Goal: Task Accomplishment & Management: Use online tool/utility

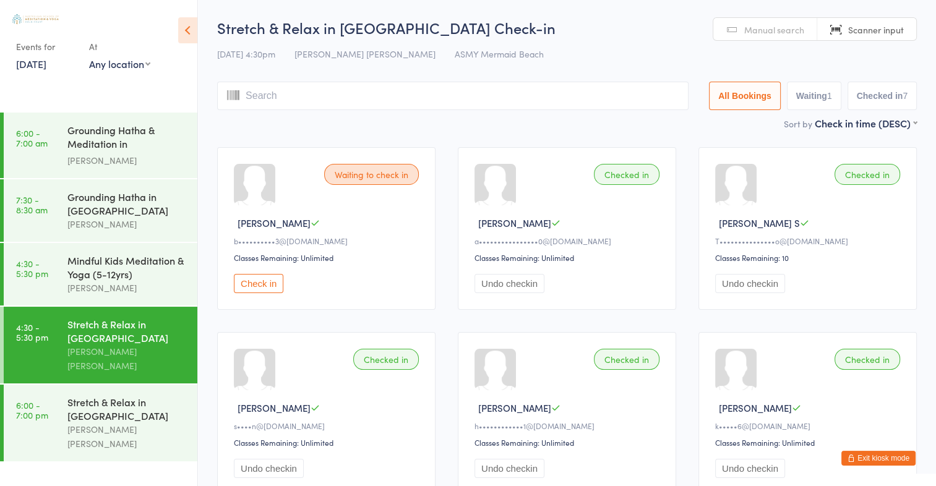
click at [755, 24] on span "Manual search" at bounding box center [774, 30] width 60 height 12
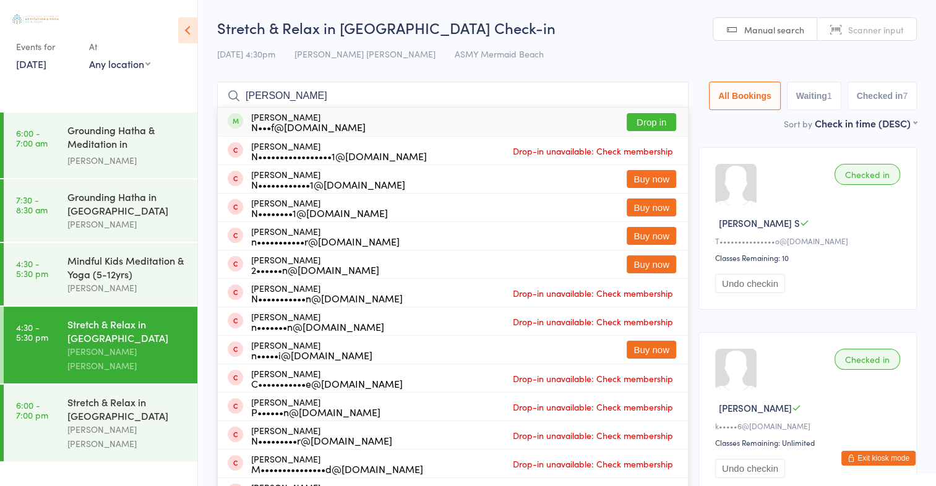
type input "[PERSON_NAME]"
click at [632, 119] on button "Drop in" at bounding box center [651, 122] width 49 height 18
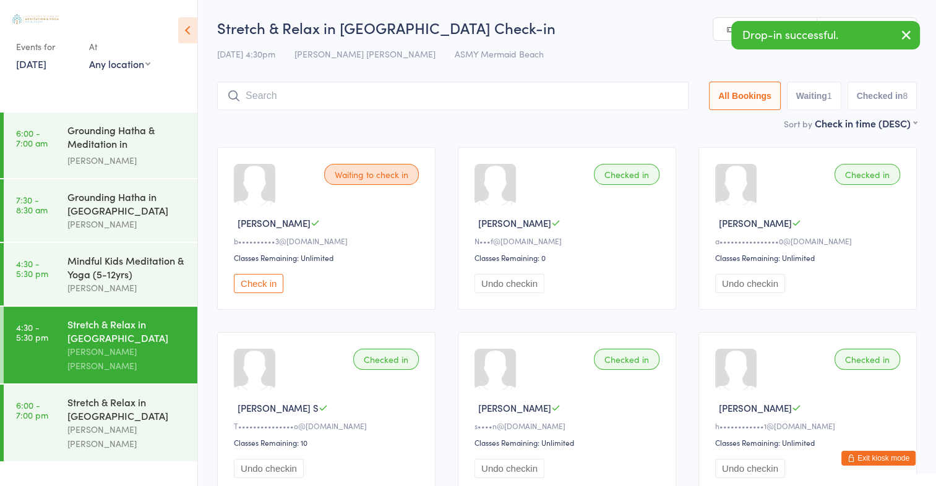
click at [908, 42] on icon "button" at bounding box center [906, 34] width 15 height 15
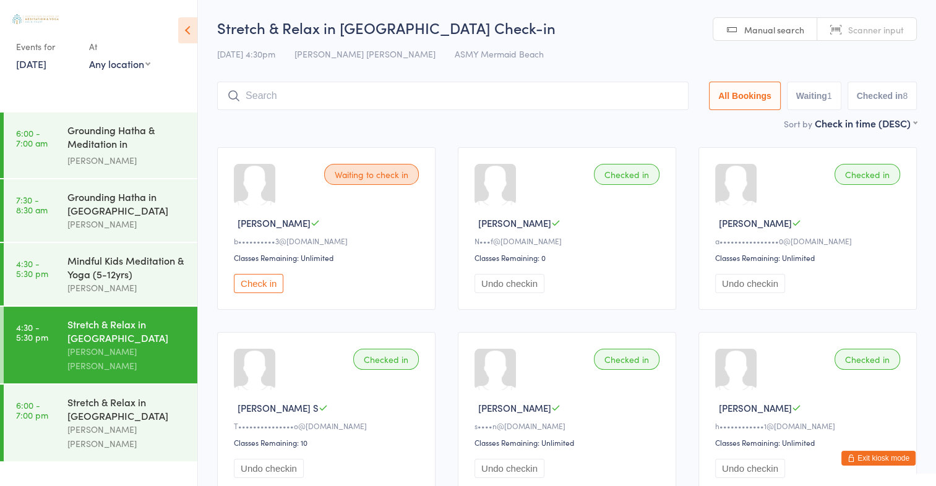
click at [866, 28] on span "Scanner input" at bounding box center [876, 30] width 56 height 12
click at [755, 28] on span "Manual search" at bounding box center [774, 30] width 60 height 12
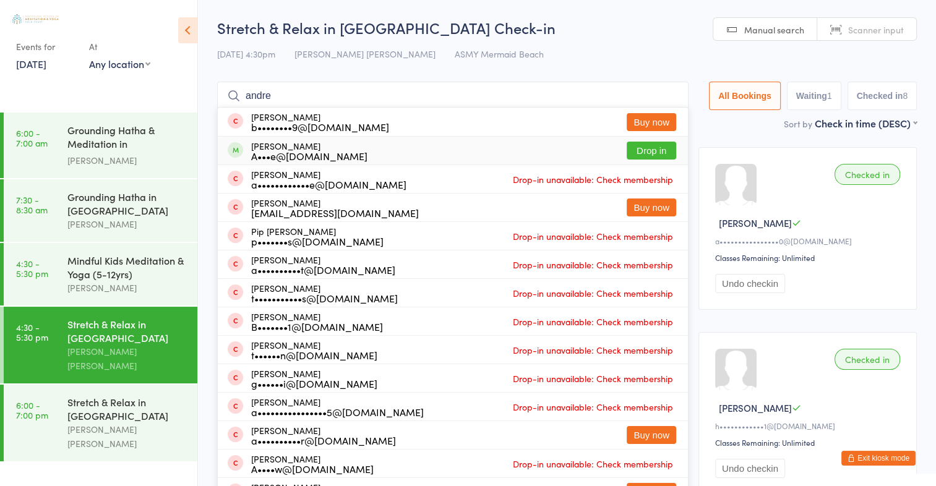
type input "andre"
click at [651, 146] on button "Drop in" at bounding box center [651, 151] width 49 height 18
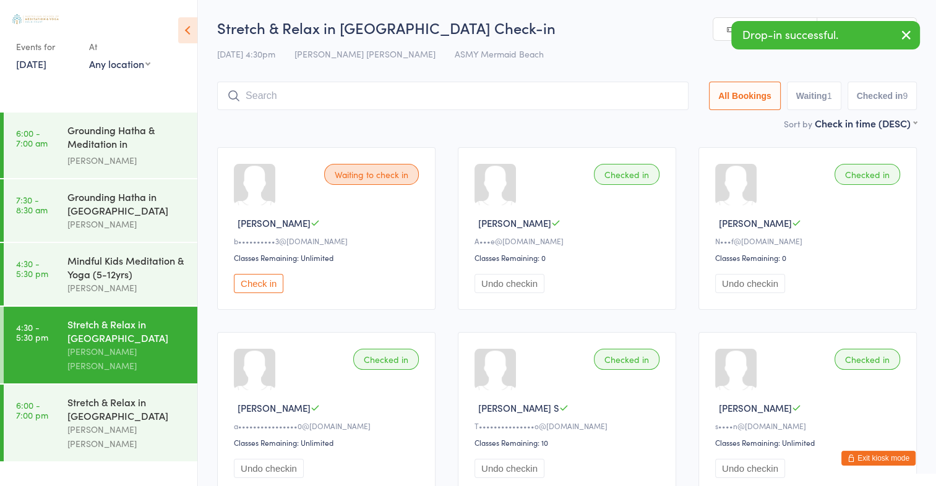
click at [249, 285] on button "Check in" at bounding box center [258, 283] width 49 height 19
click at [908, 29] on icon "button" at bounding box center [906, 34] width 15 height 15
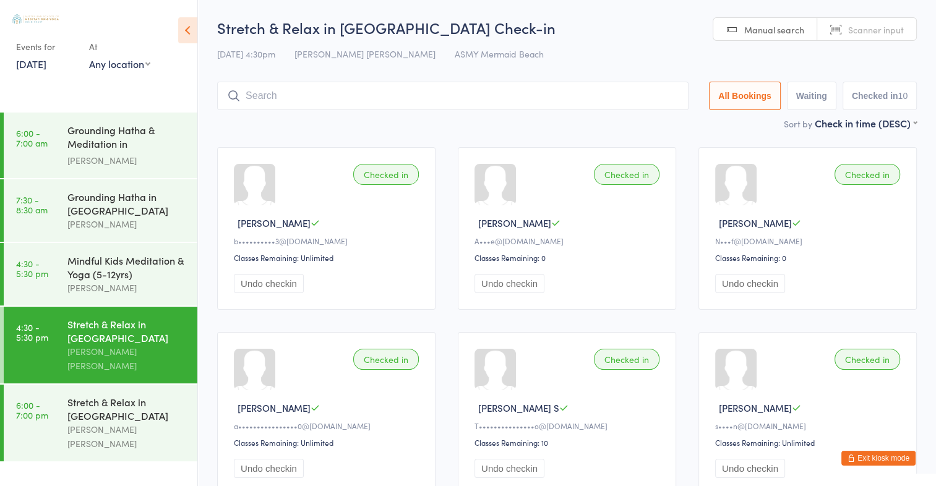
click at [379, 95] on input "search" at bounding box center [452, 96] width 471 height 28
click at [842, 26] on link "Scanner input" at bounding box center [866, 30] width 99 height 24
click at [304, 99] on input "search" at bounding box center [452, 96] width 471 height 28
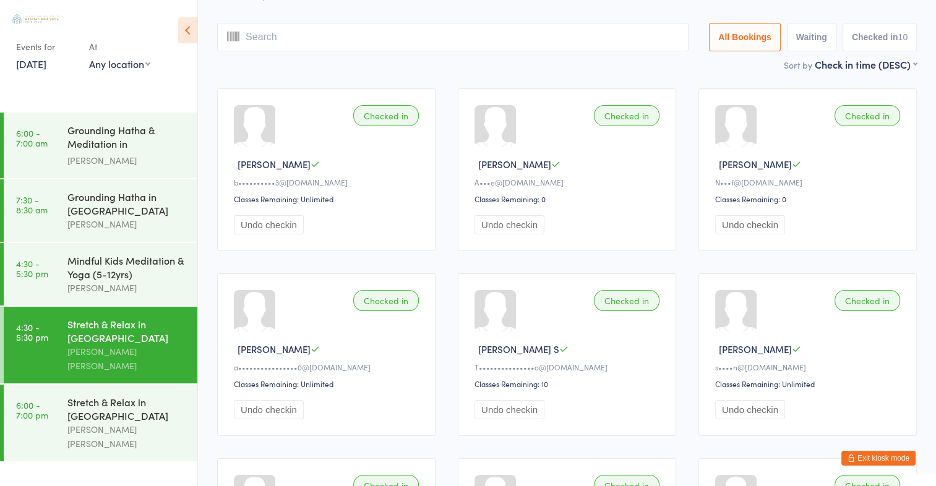
scroll to position [82, 0]
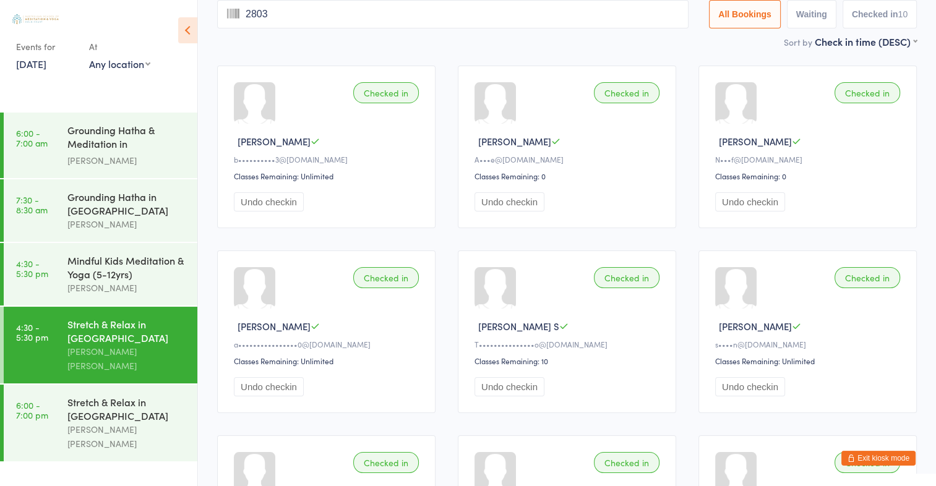
type input "2803"
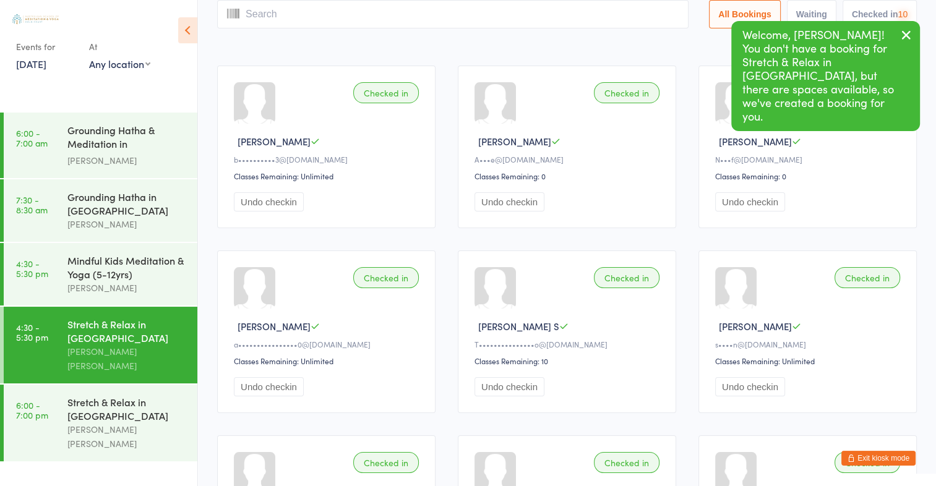
scroll to position [0, 0]
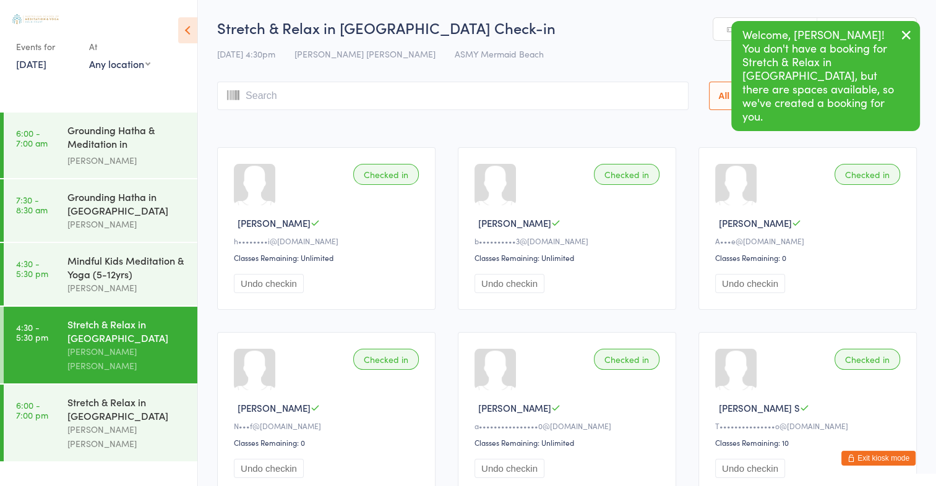
click at [916, 31] on button "button" at bounding box center [906, 36] width 27 height 28
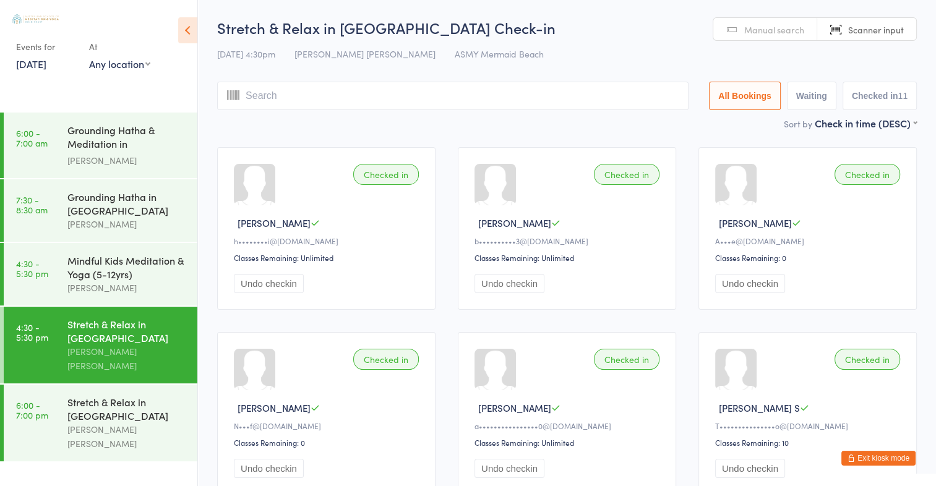
click at [878, 24] on span "Scanner input" at bounding box center [876, 30] width 56 height 12
click at [878, 25] on span "Scanner input" at bounding box center [876, 30] width 56 height 12
click at [884, 19] on link "Scanner input" at bounding box center [866, 30] width 99 height 24
click at [247, 99] on input "search" at bounding box center [452, 96] width 471 height 28
type input "2111"
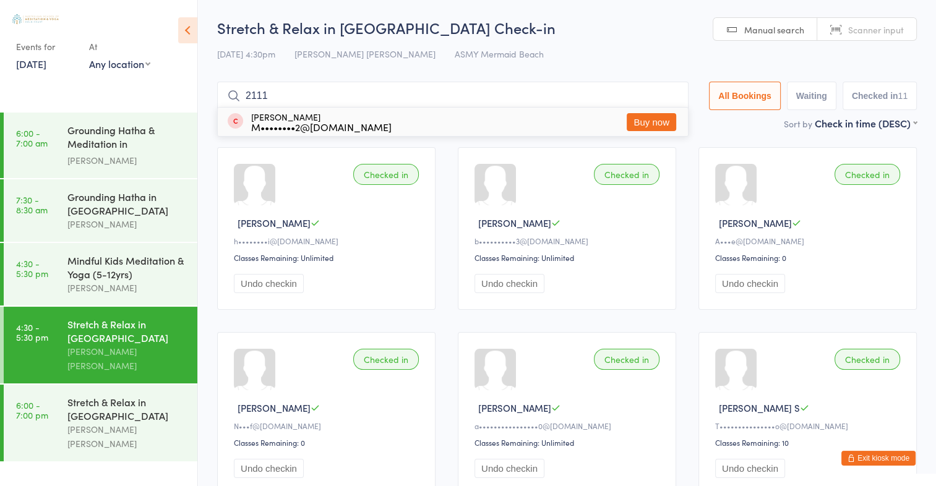
click at [663, 103] on input "2111" at bounding box center [452, 96] width 471 height 28
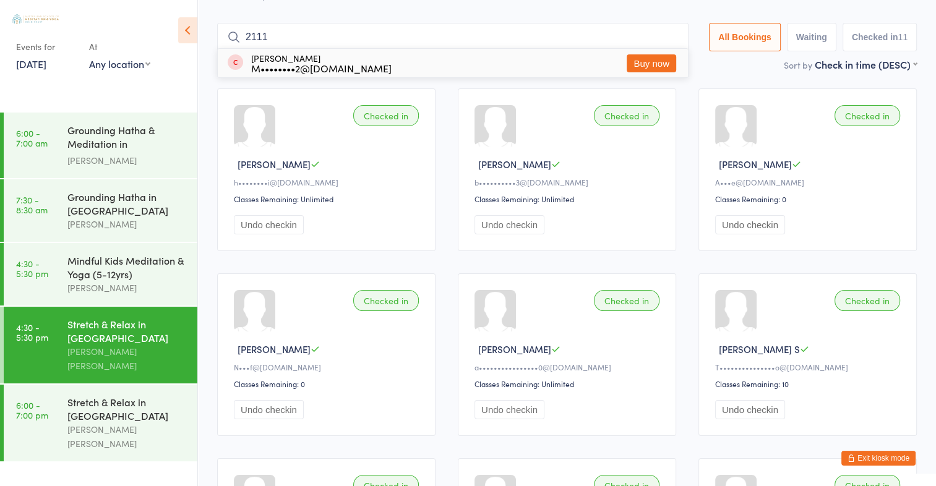
scroll to position [82, 0]
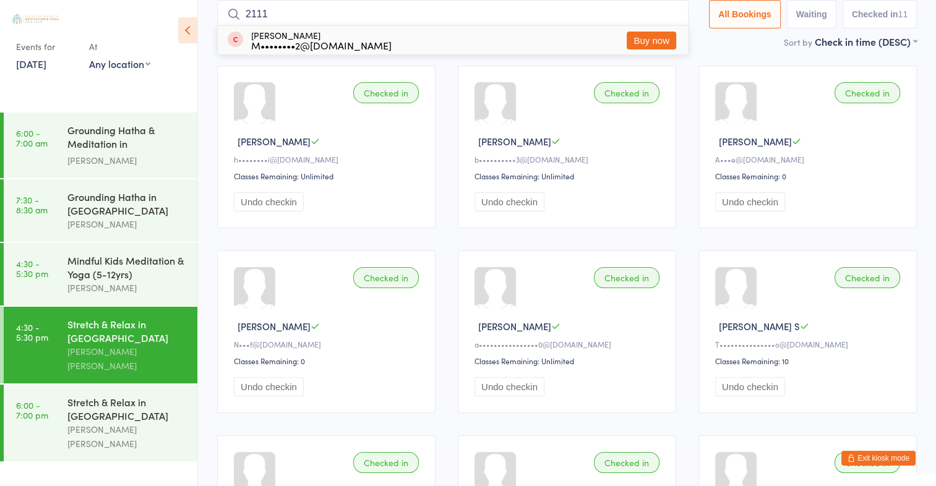
click at [664, 22] on input "2111" at bounding box center [452, 14] width 471 height 28
click at [668, 16] on input "2111" at bounding box center [452, 14] width 471 height 28
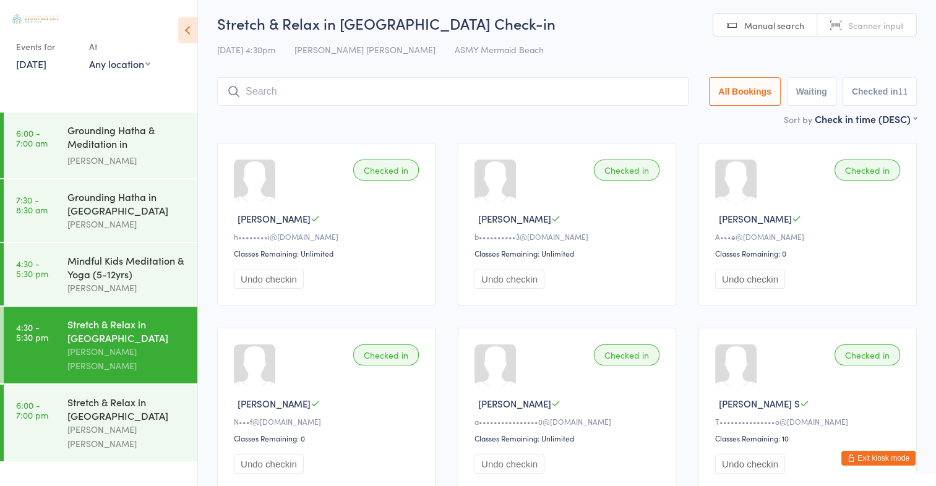
click at [268, 83] on input "search" at bounding box center [452, 91] width 471 height 28
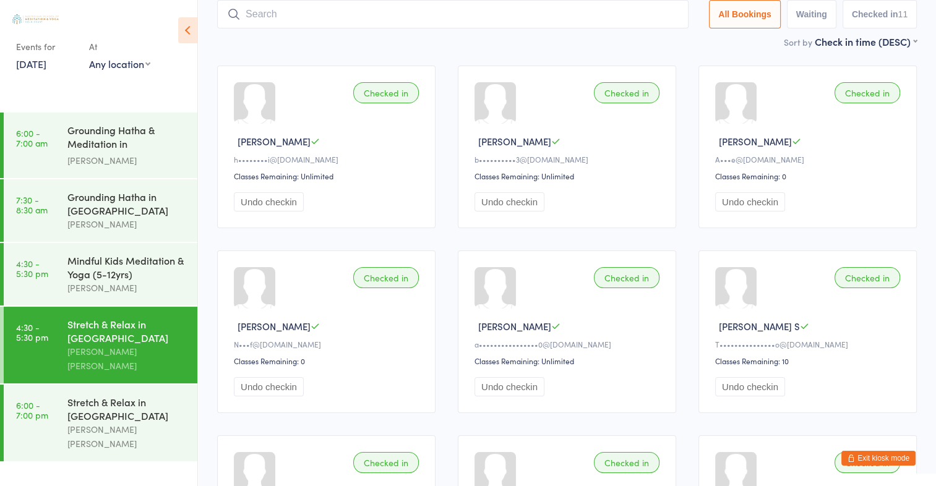
scroll to position [0, 0]
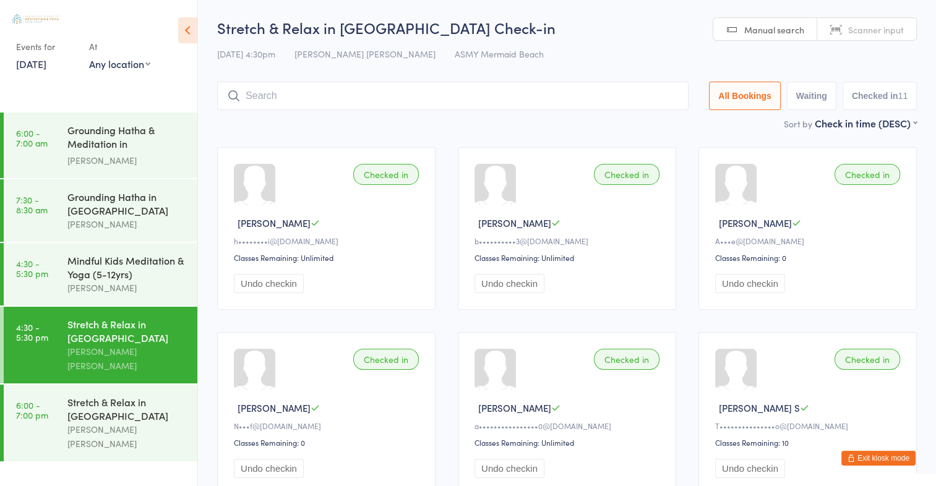
click at [762, 30] on span "Manual search" at bounding box center [774, 30] width 60 height 12
type input "p"
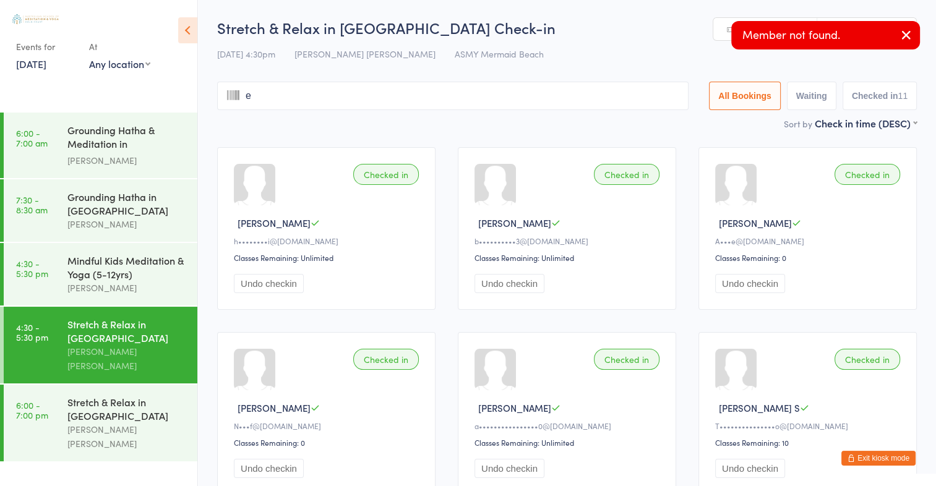
type input "eg"
type input "g"
click at [905, 33] on icon "button" at bounding box center [906, 34] width 15 height 15
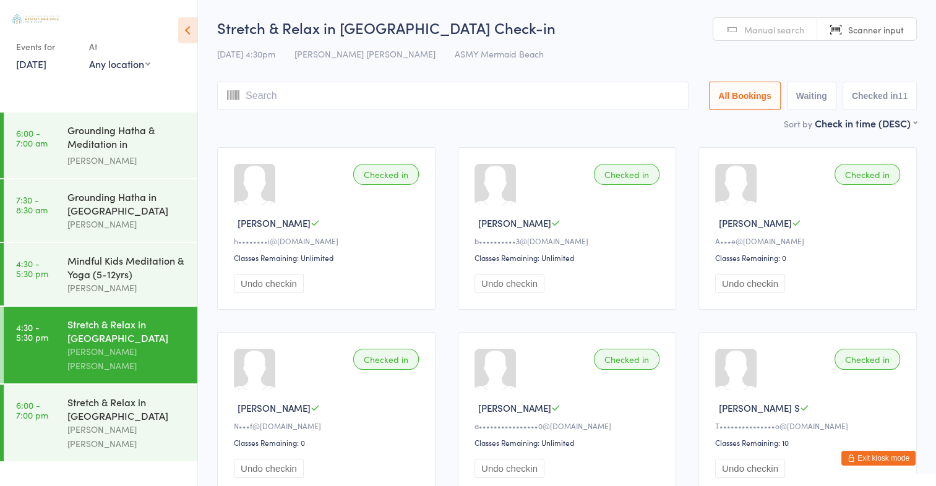
click at [888, 30] on span "Scanner input" at bounding box center [876, 30] width 56 height 12
click at [391, 95] on input "search" at bounding box center [452, 96] width 471 height 28
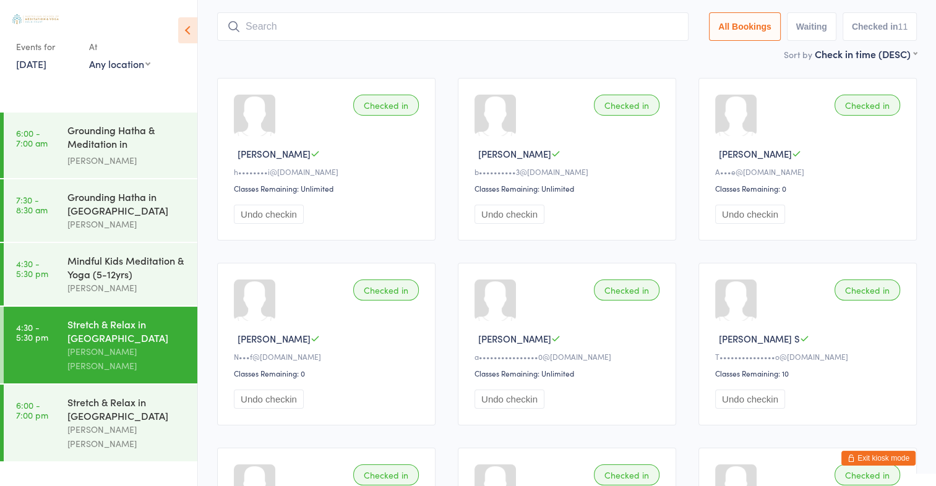
scroll to position [82, 0]
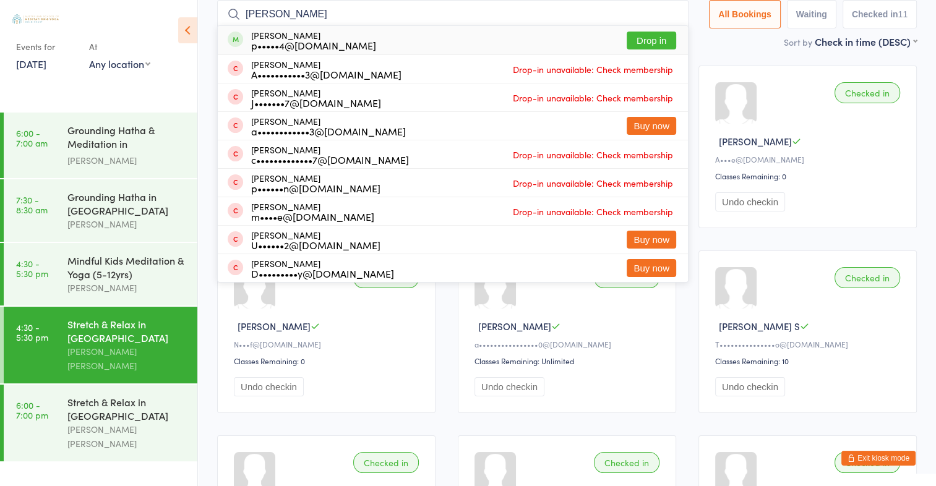
type input "[PERSON_NAME]"
click at [640, 33] on button "Drop in" at bounding box center [651, 41] width 49 height 18
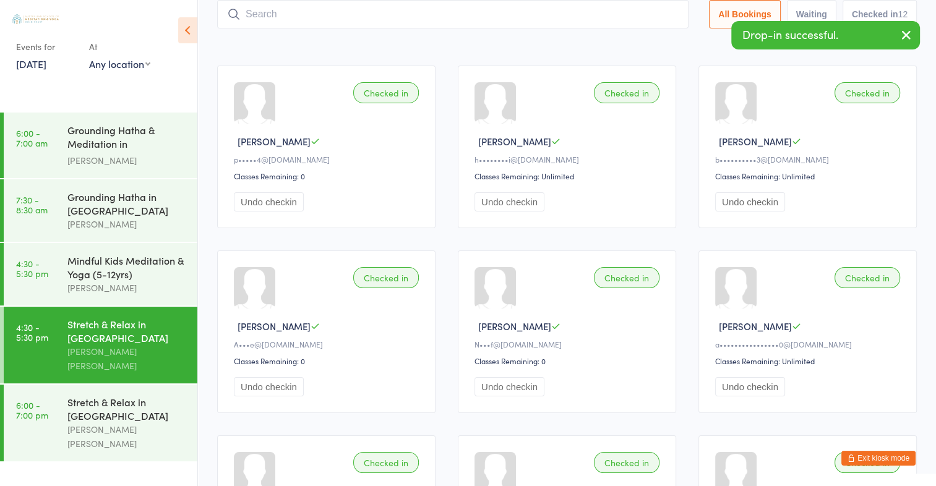
click at [913, 30] on button "button" at bounding box center [906, 36] width 27 height 28
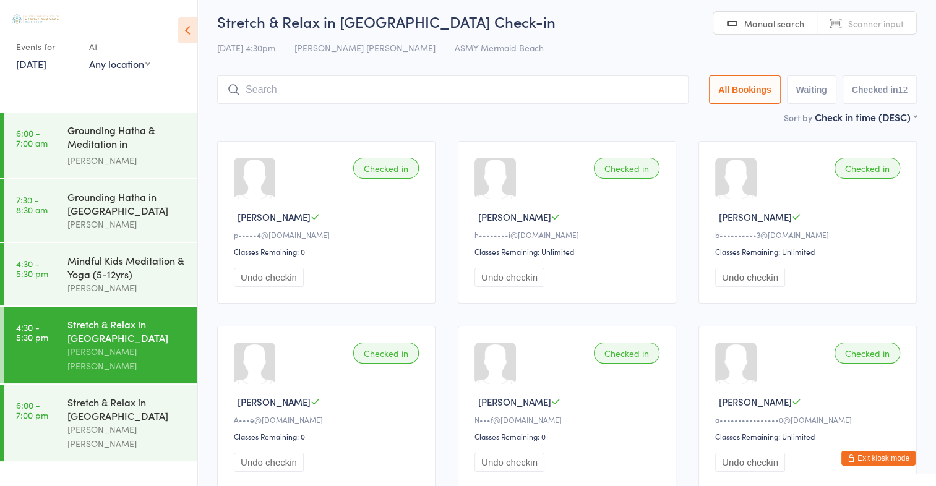
scroll to position [0, 0]
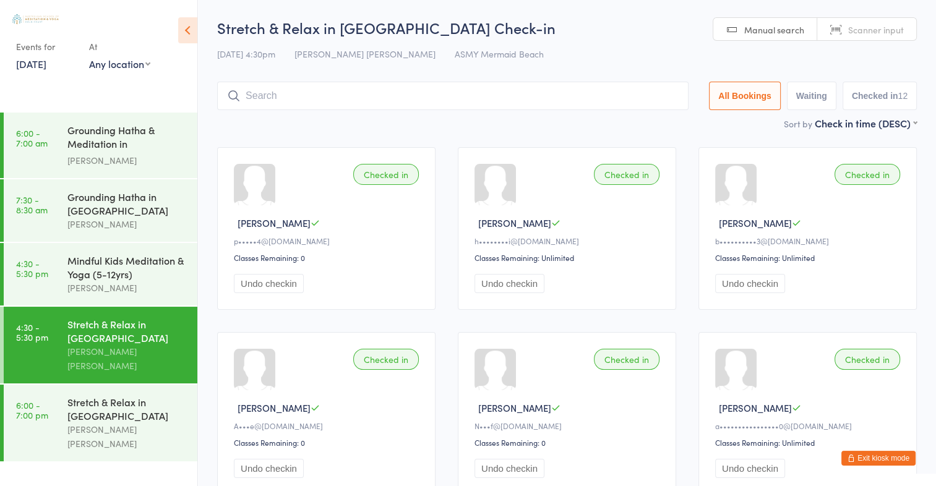
click at [784, 28] on span "Manual search" at bounding box center [774, 30] width 60 height 12
click at [294, 95] on input "search" at bounding box center [452, 96] width 471 height 28
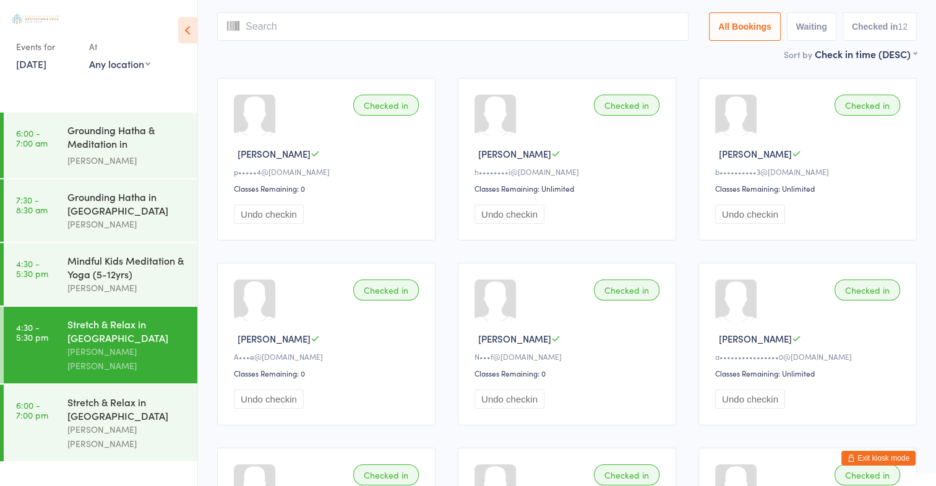
scroll to position [82, 0]
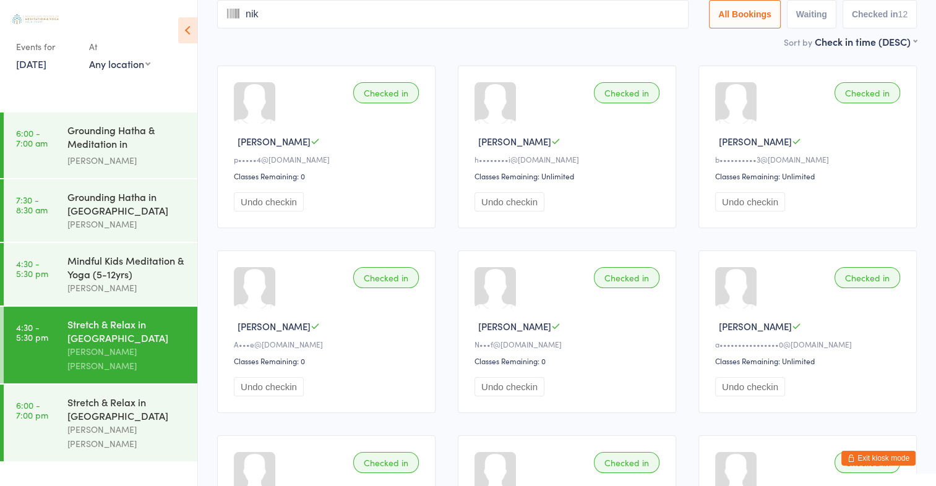
type input "nikk"
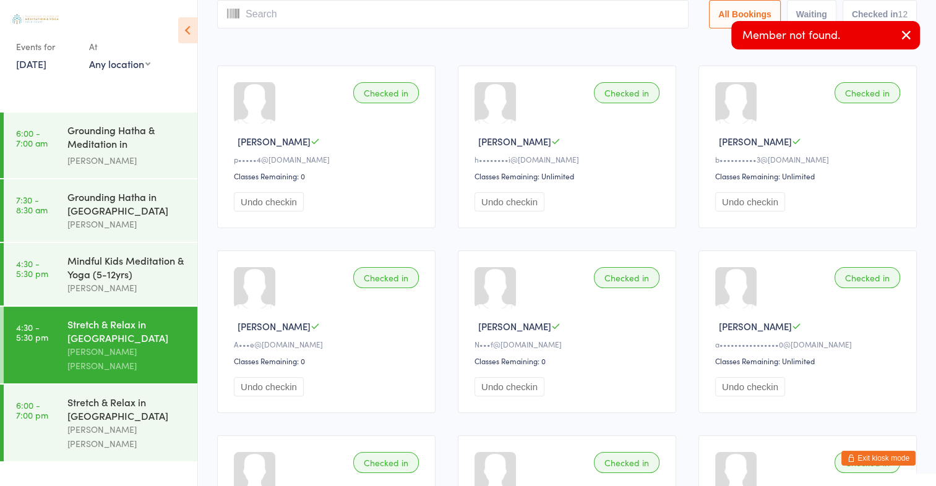
scroll to position [0, 0]
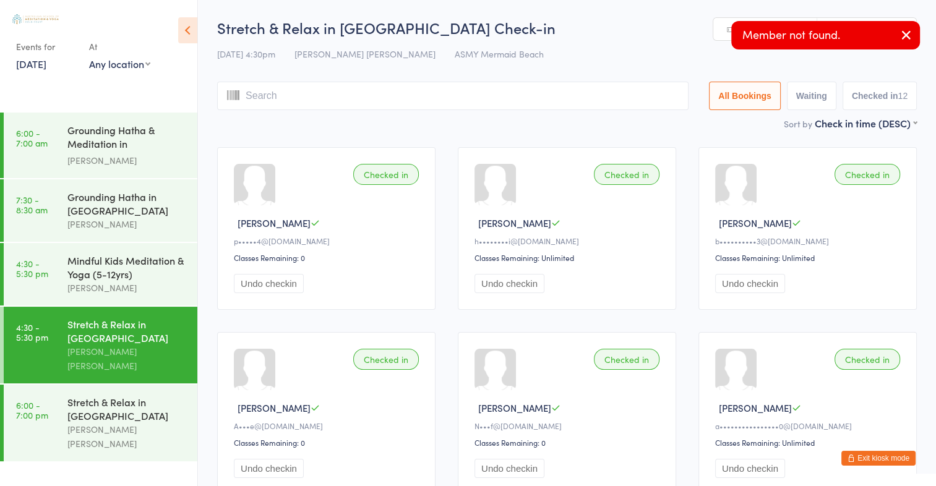
type input "i"
click at [896, 30] on button "button" at bounding box center [906, 36] width 27 height 28
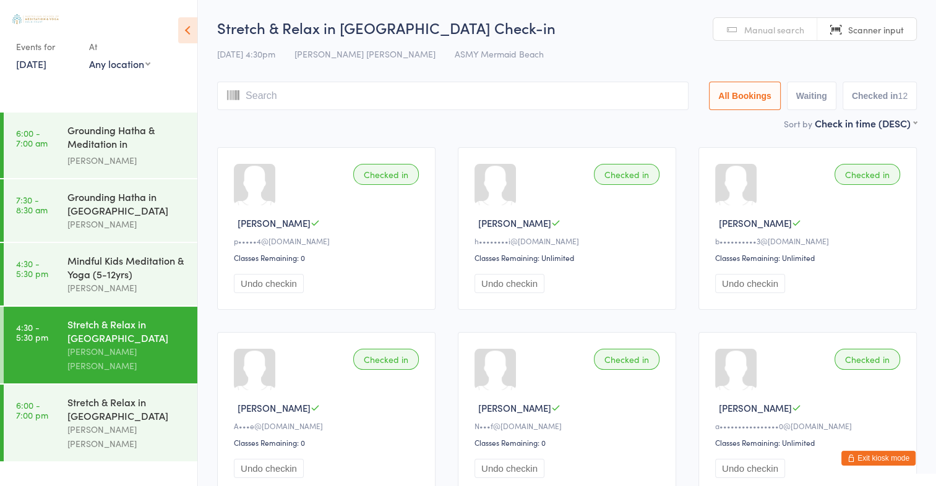
click at [784, 25] on span "Manual search" at bounding box center [774, 30] width 60 height 12
click at [246, 97] on input "search" at bounding box center [452, 96] width 471 height 28
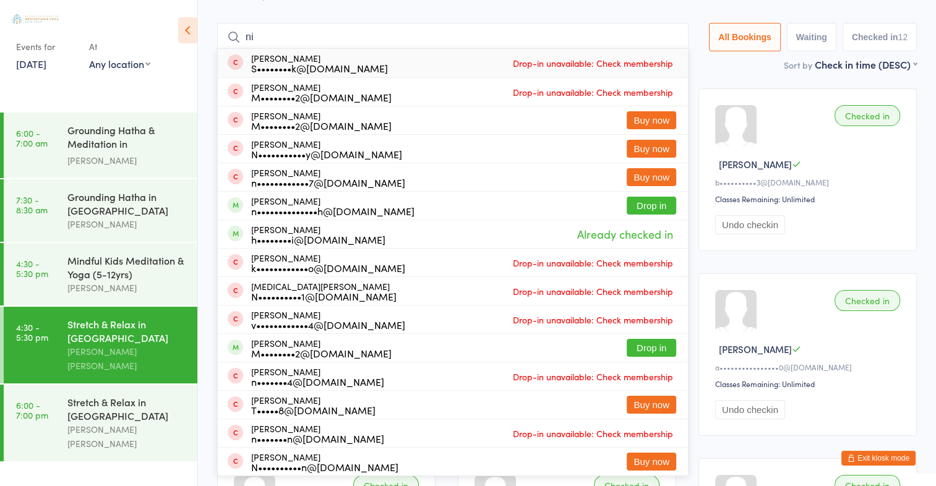
type input "n"
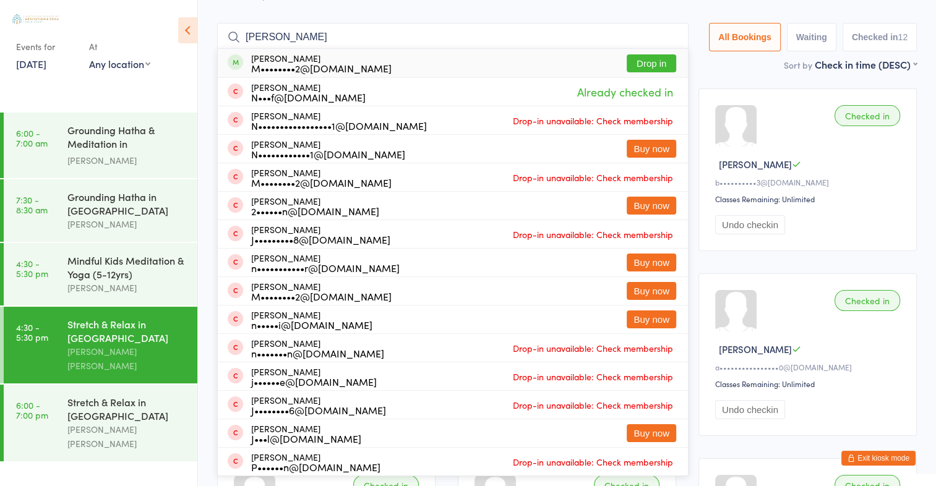
type input "[PERSON_NAME]"
click at [652, 61] on button "Drop in" at bounding box center [651, 63] width 49 height 18
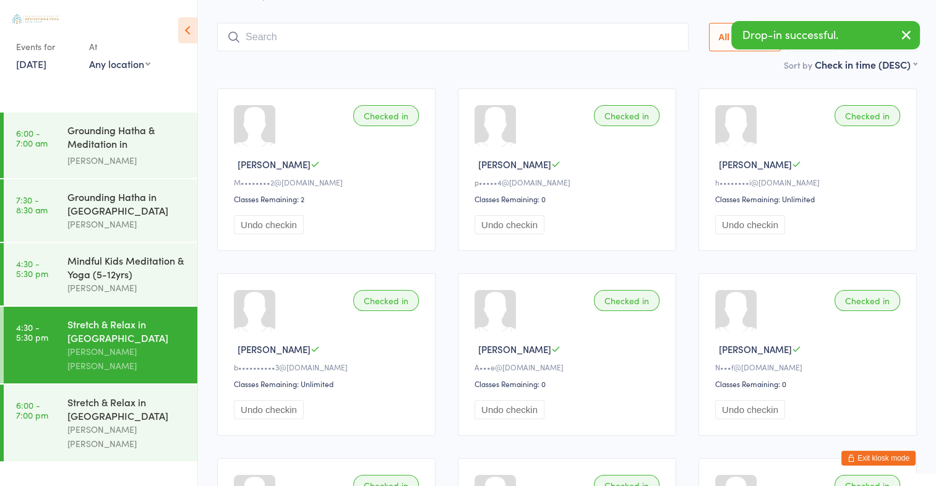
click at [911, 36] on icon "button" at bounding box center [906, 34] width 15 height 15
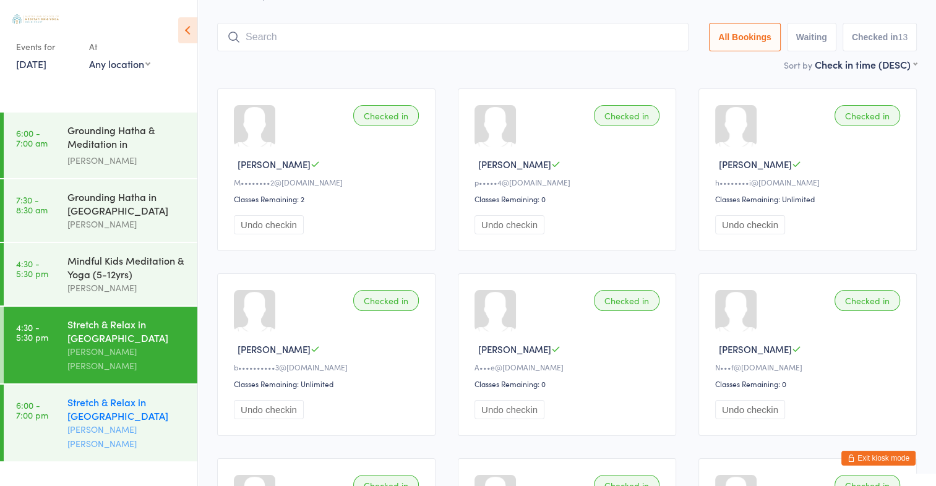
click at [105, 385] on div "Stretch & Relax in Mermaid Beach [PERSON_NAME] [PERSON_NAME]" at bounding box center [132, 423] width 130 height 77
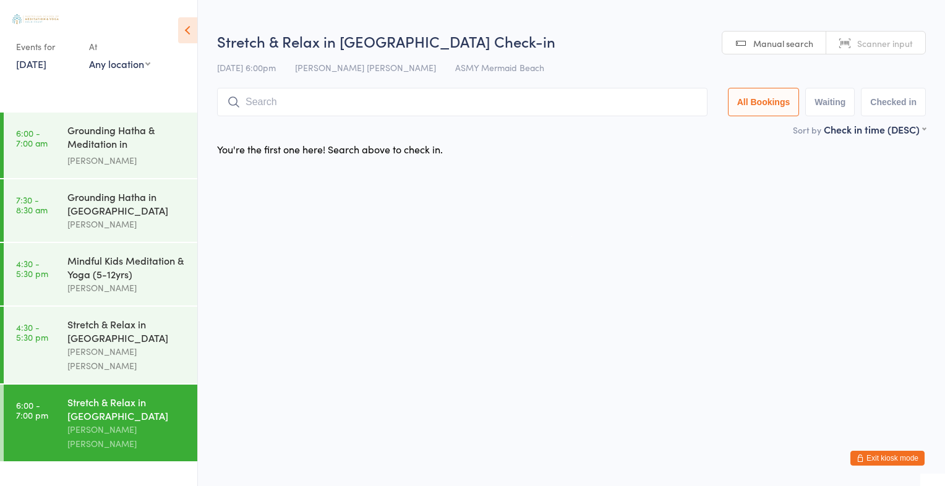
click at [861, 41] on span "Scanner input" at bounding box center [885, 43] width 56 height 12
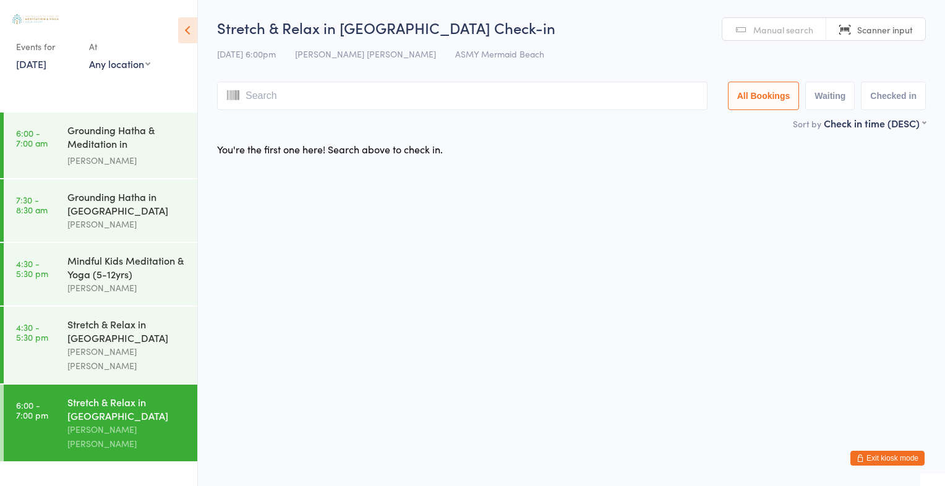
click at [285, 90] on input "search" at bounding box center [462, 96] width 491 height 28
type input "1172"
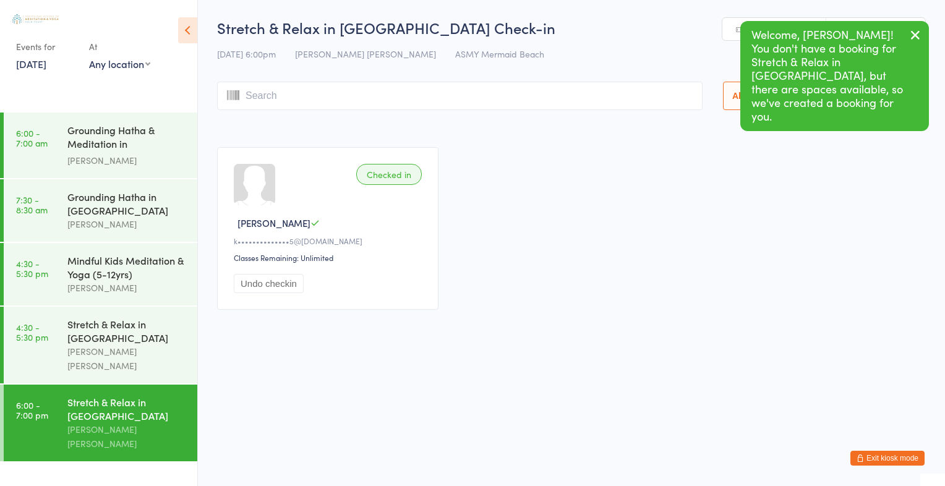
click at [909, 36] on icon "button" at bounding box center [915, 34] width 15 height 15
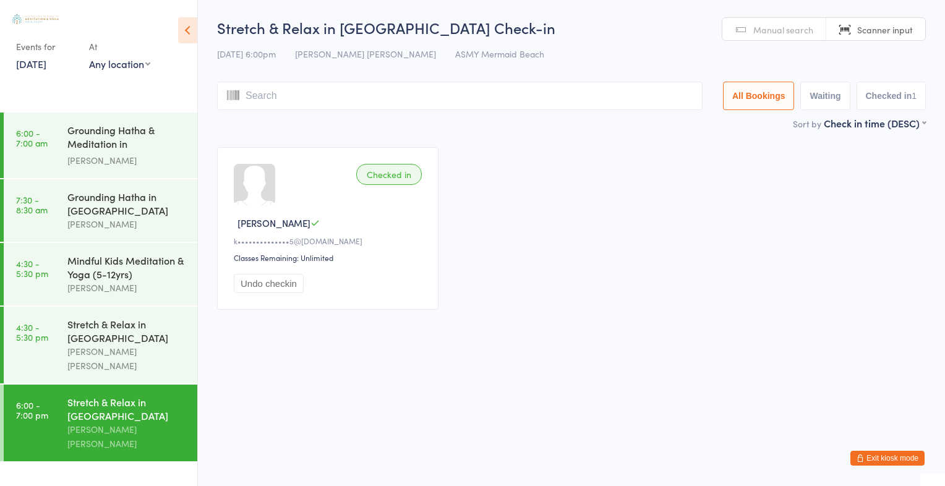
click at [277, 87] on input "search" at bounding box center [460, 96] width 486 height 28
type input "2163"
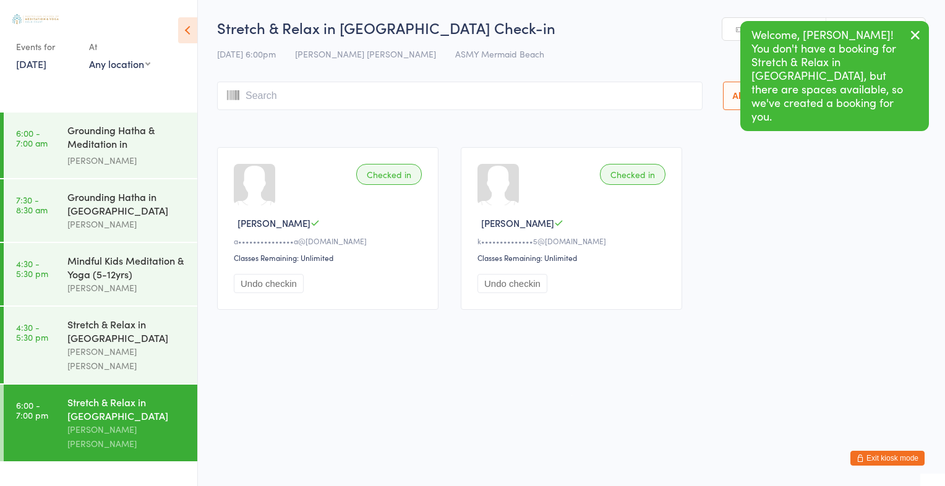
click at [915, 33] on icon "button" at bounding box center [915, 34] width 15 height 15
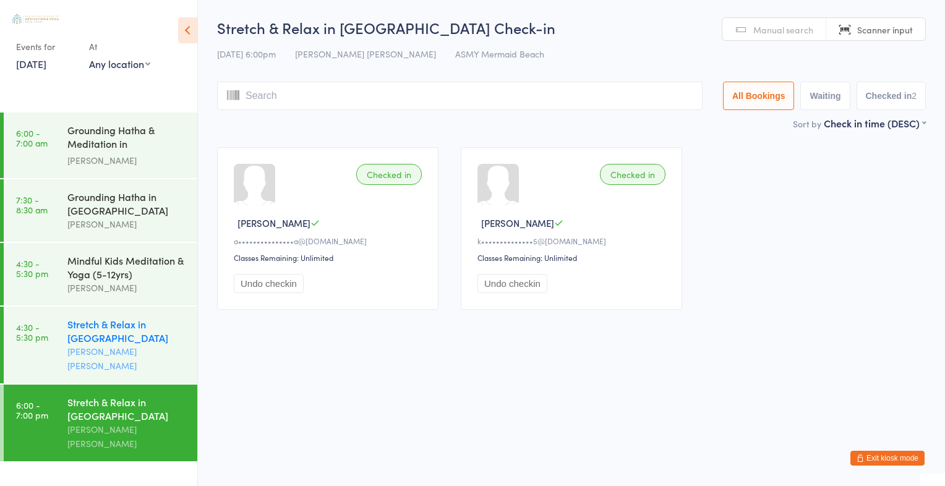
click at [126, 338] on div "Stretch & Relax in [GEOGRAPHIC_DATA]" at bounding box center [126, 330] width 119 height 27
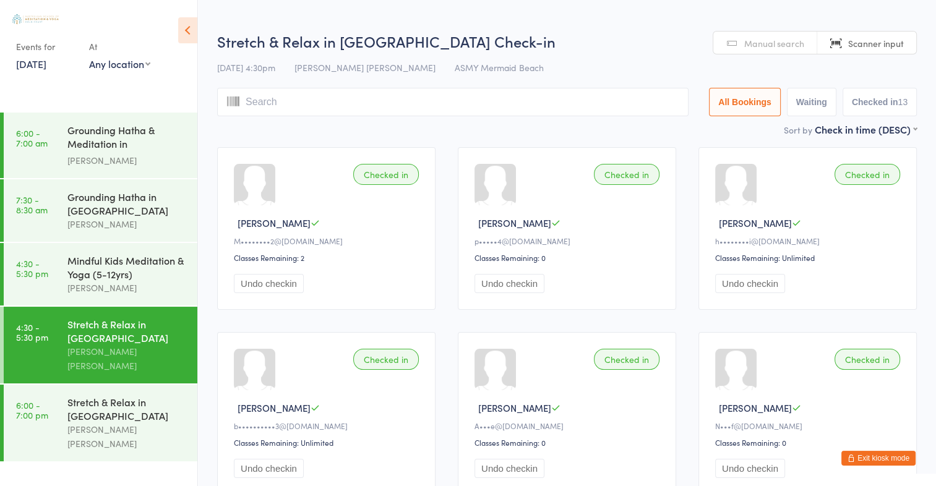
click at [888, 43] on span "Scanner input" at bounding box center [876, 43] width 56 height 12
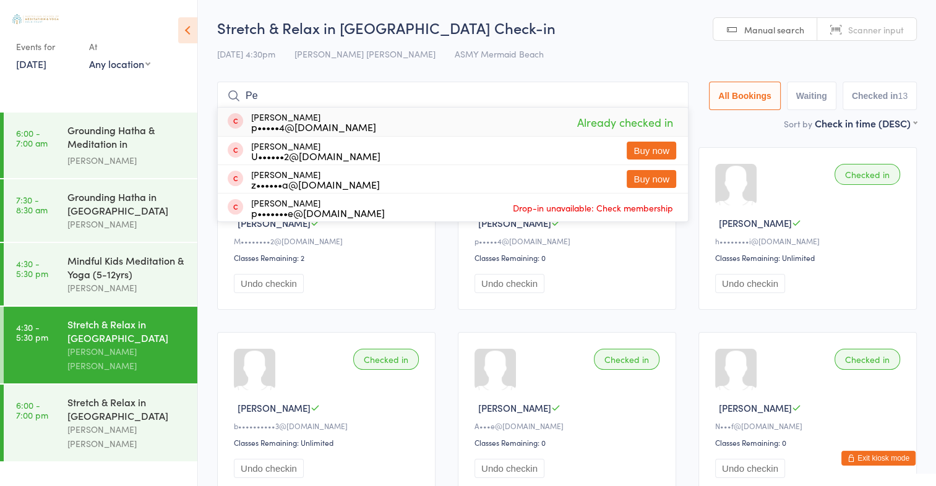
type input "P"
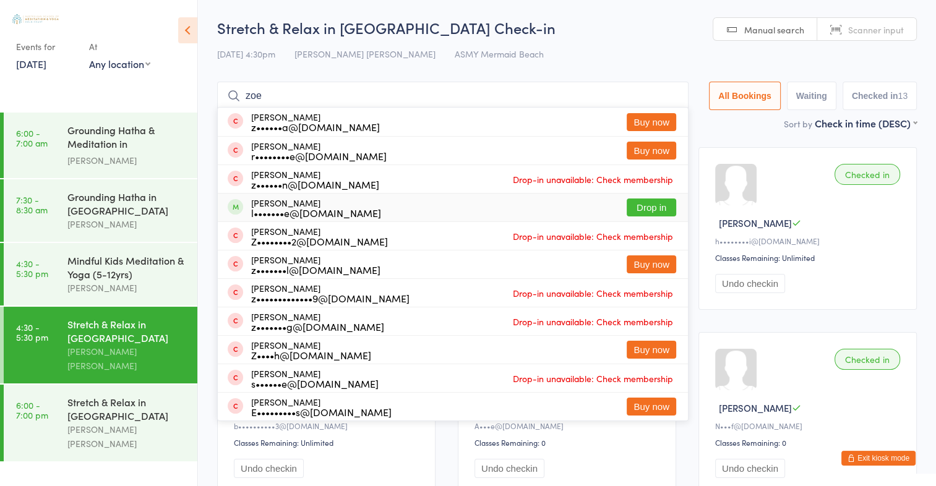
type input "zoe"
click at [629, 204] on button "Drop in" at bounding box center [651, 208] width 49 height 18
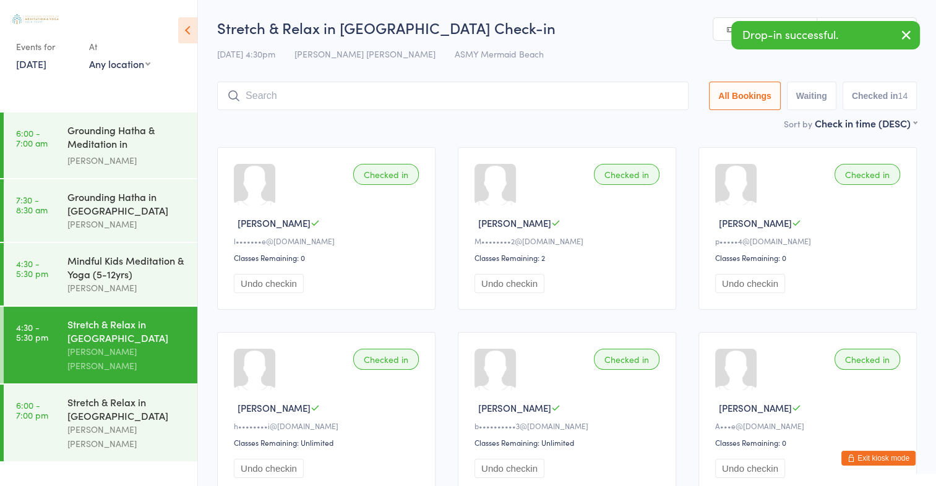
click at [907, 33] on icon "button" at bounding box center [906, 34] width 15 height 15
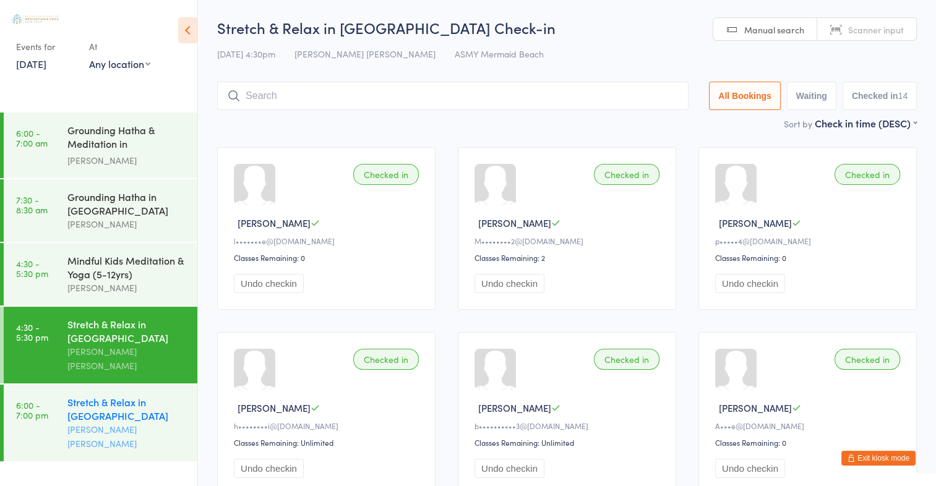
click at [139, 395] on div "Stretch & Relax in [GEOGRAPHIC_DATA]" at bounding box center [126, 408] width 119 height 27
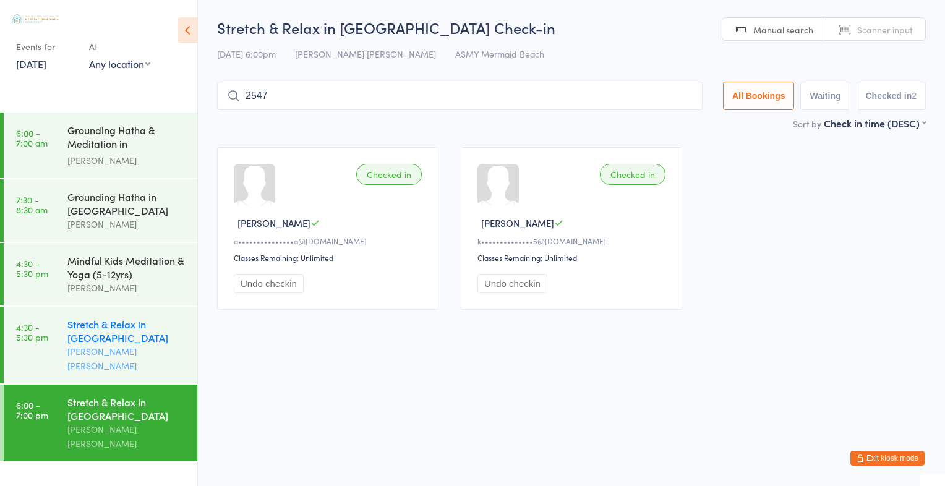
type input "2547"
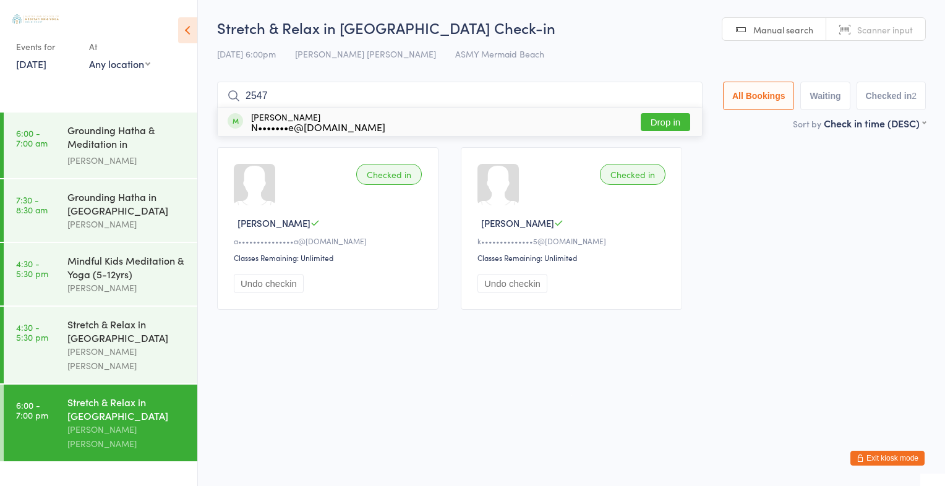
click at [656, 122] on button "Drop in" at bounding box center [665, 122] width 49 height 18
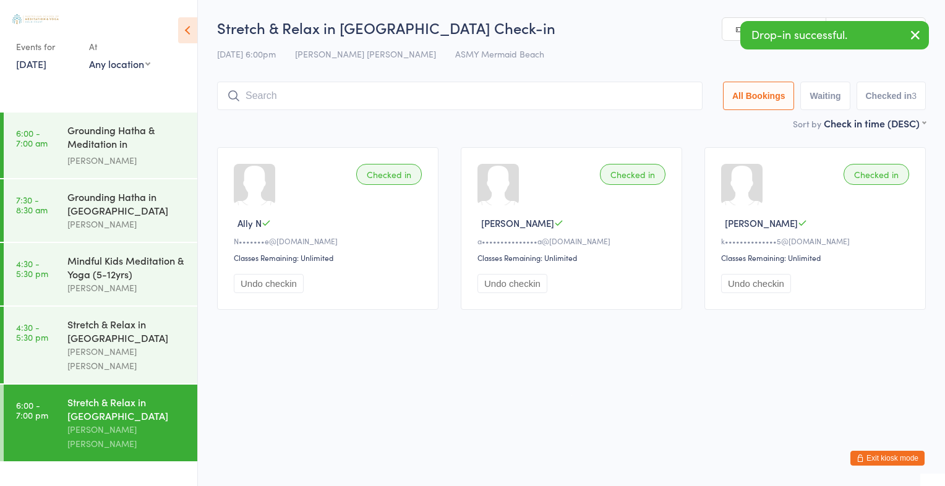
click at [918, 27] on icon "button" at bounding box center [915, 34] width 15 height 15
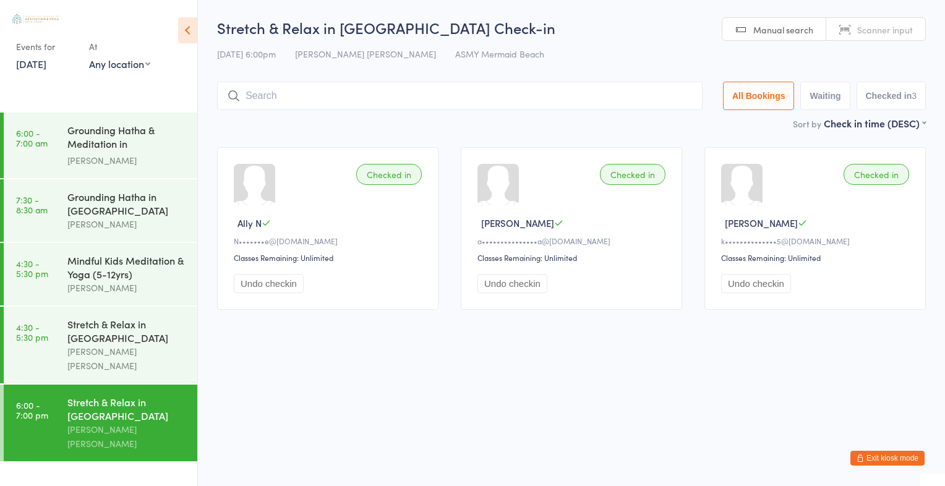
click at [880, 26] on span "Scanner input" at bounding box center [885, 30] width 56 height 12
click at [786, 28] on span "Manual search" at bounding box center [783, 30] width 60 height 12
click at [311, 98] on input "search" at bounding box center [460, 96] width 486 height 28
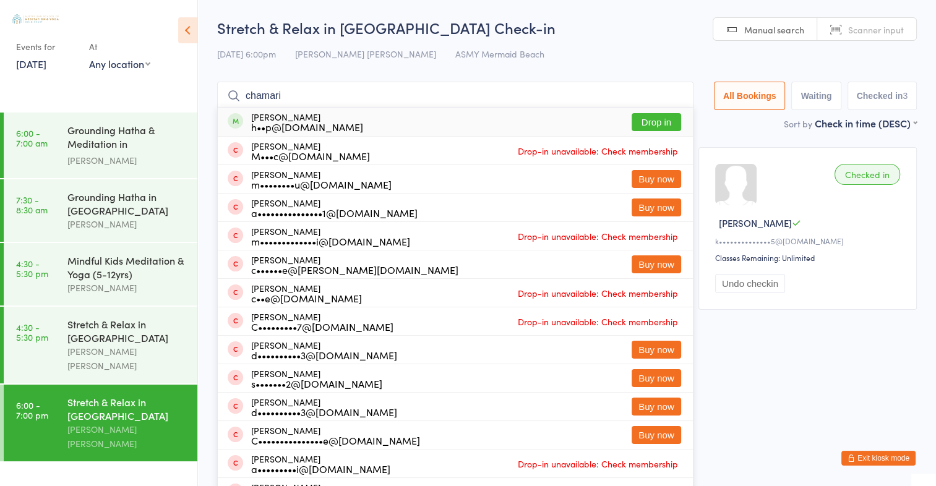
type input "chamari"
click at [642, 118] on button "Drop in" at bounding box center [656, 122] width 49 height 18
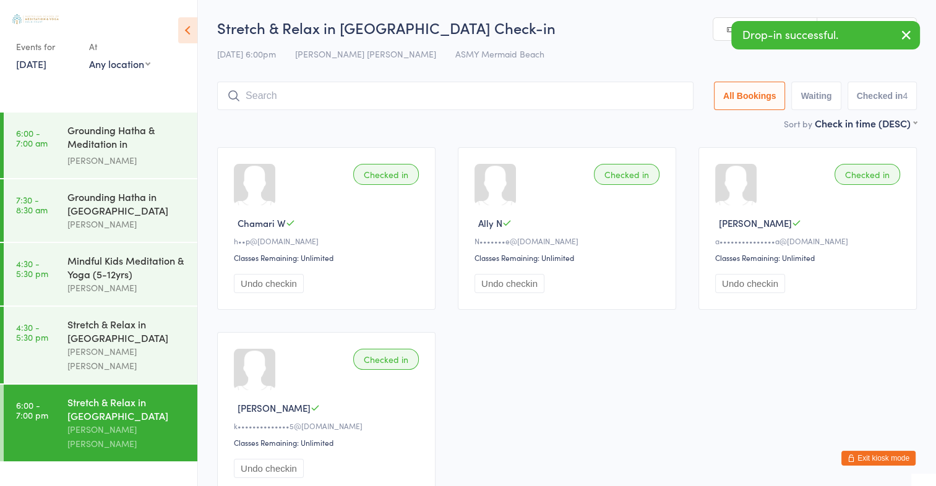
click at [909, 32] on icon "button" at bounding box center [906, 34] width 15 height 15
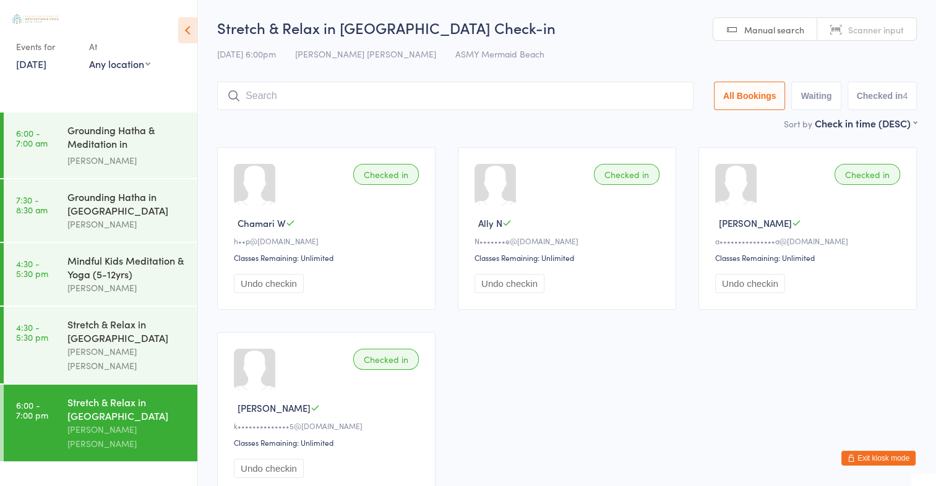
click at [849, 24] on span "Scanner input" at bounding box center [876, 30] width 56 height 12
